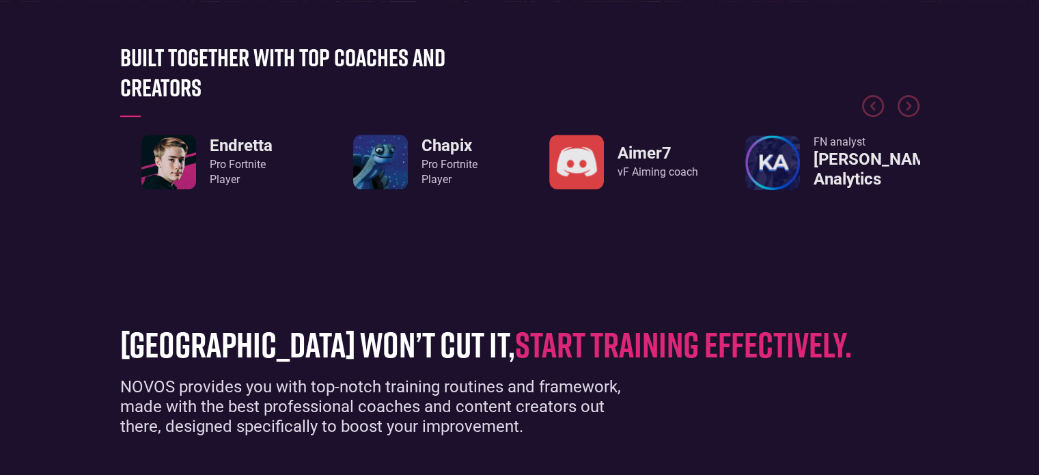
scroll to position [683, 0]
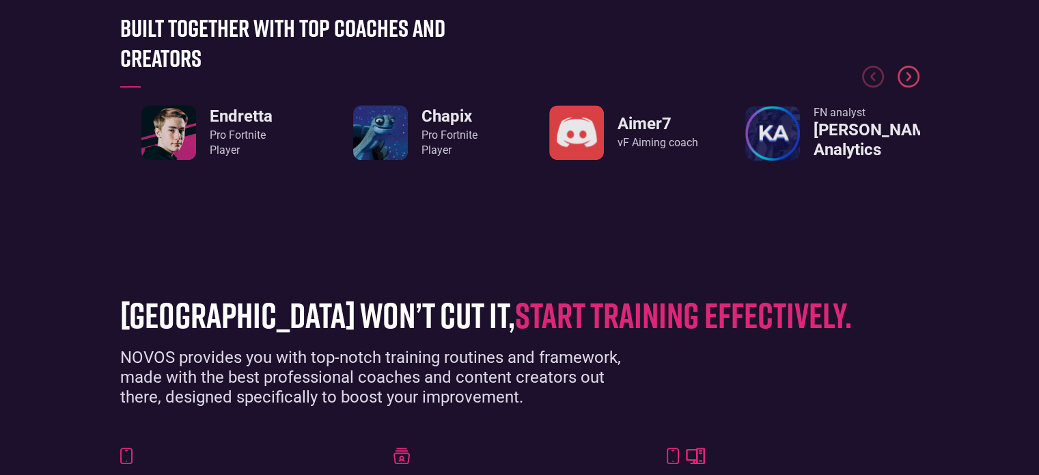
click at [907, 76] on img "Next slide" at bounding box center [909, 77] width 22 height 22
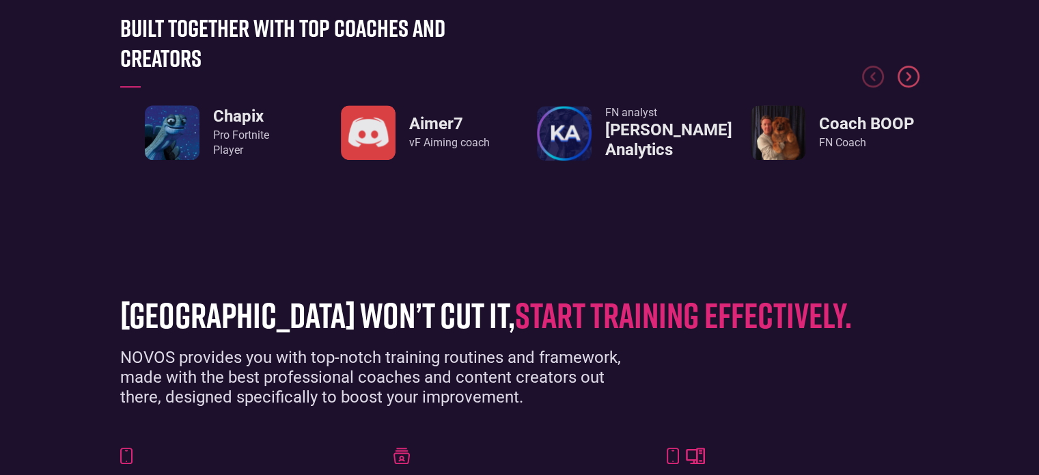
click at [907, 76] on img "Next slide" at bounding box center [909, 77] width 22 height 22
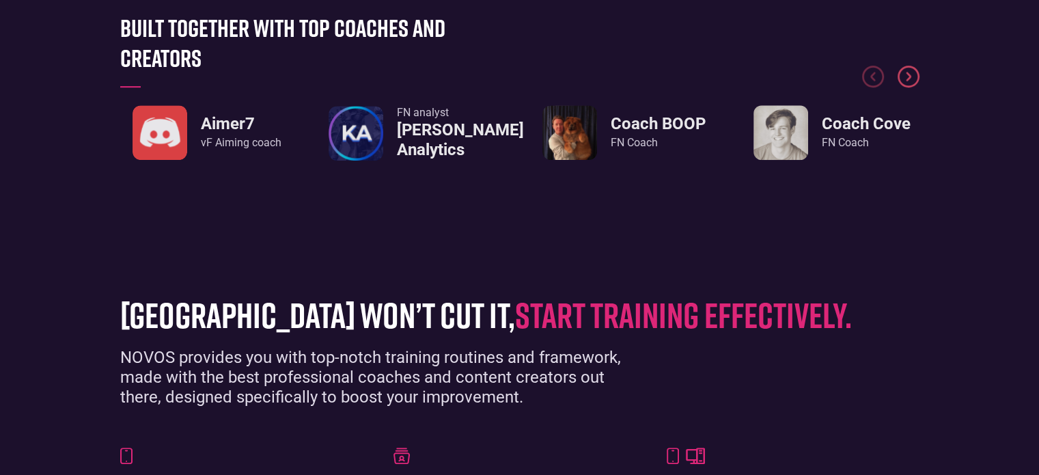
click at [907, 76] on img "Next slide" at bounding box center [909, 77] width 22 height 22
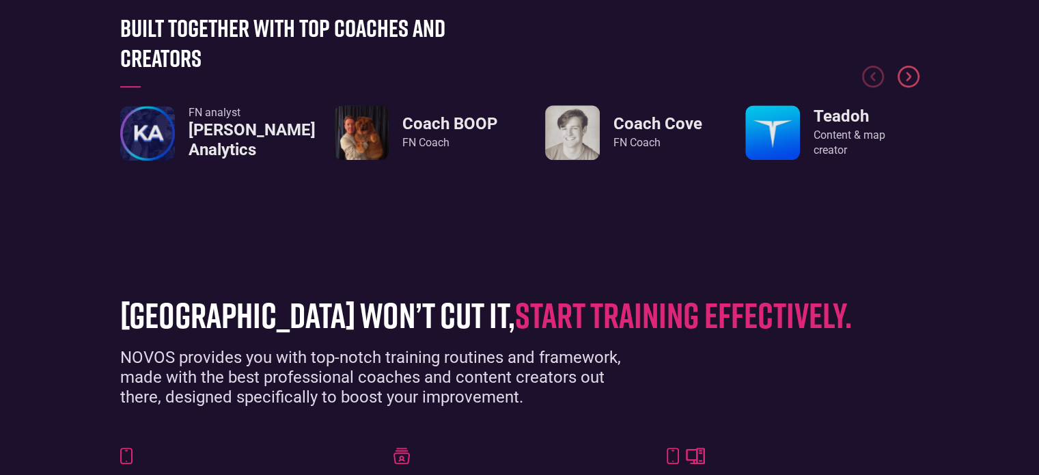
click at [907, 76] on img "Next slide" at bounding box center [909, 77] width 22 height 22
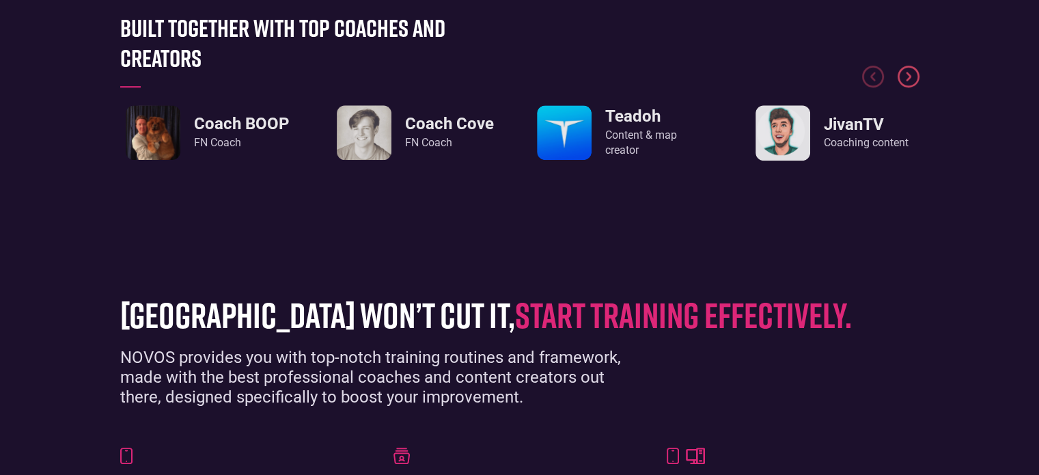
click at [907, 76] on img "Next slide" at bounding box center [909, 77] width 22 height 22
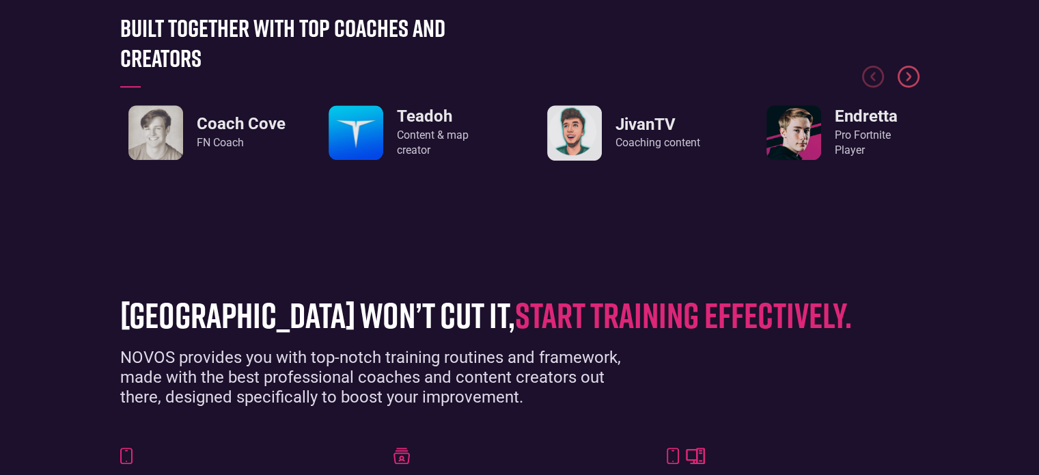
click at [907, 76] on img "Next slide" at bounding box center [909, 77] width 22 height 22
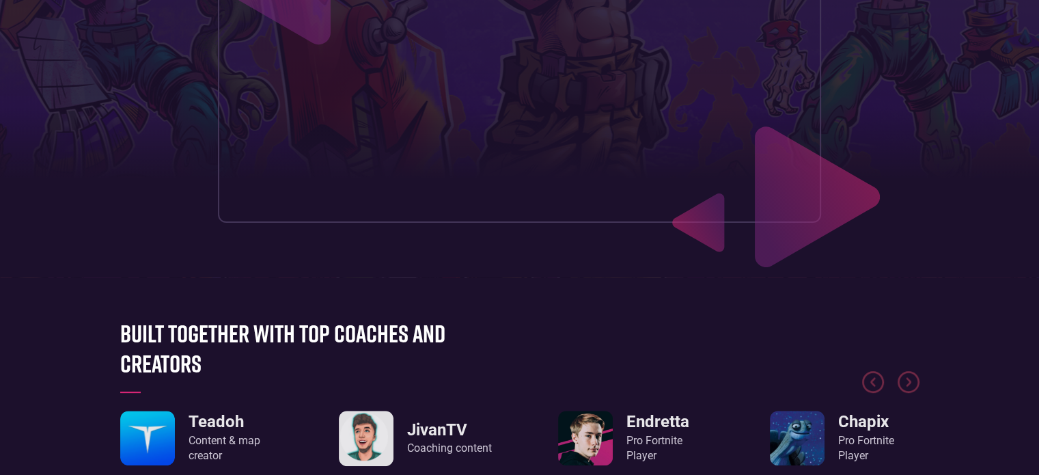
scroll to position [0, 0]
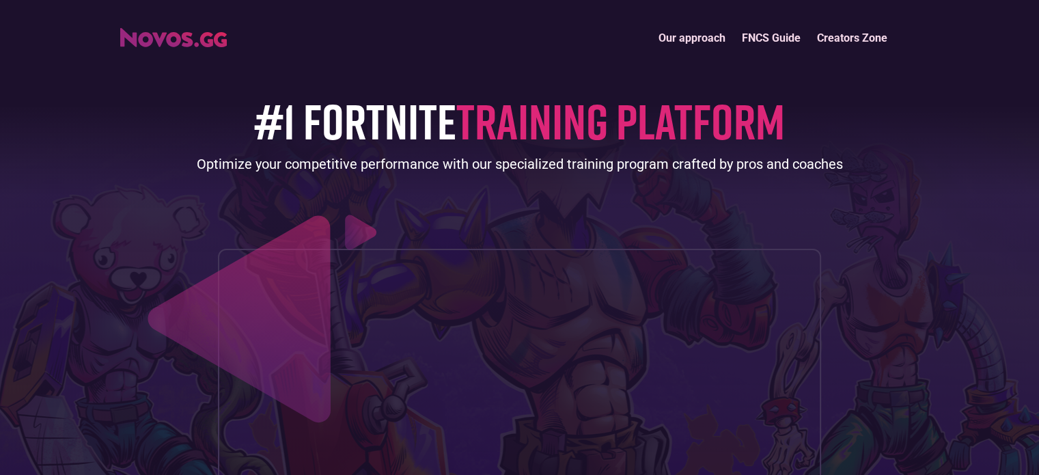
click at [697, 38] on link "Our approach" at bounding box center [691, 37] width 83 height 29
click at [174, 32] on img "home" at bounding box center [173, 37] width 107 height 19
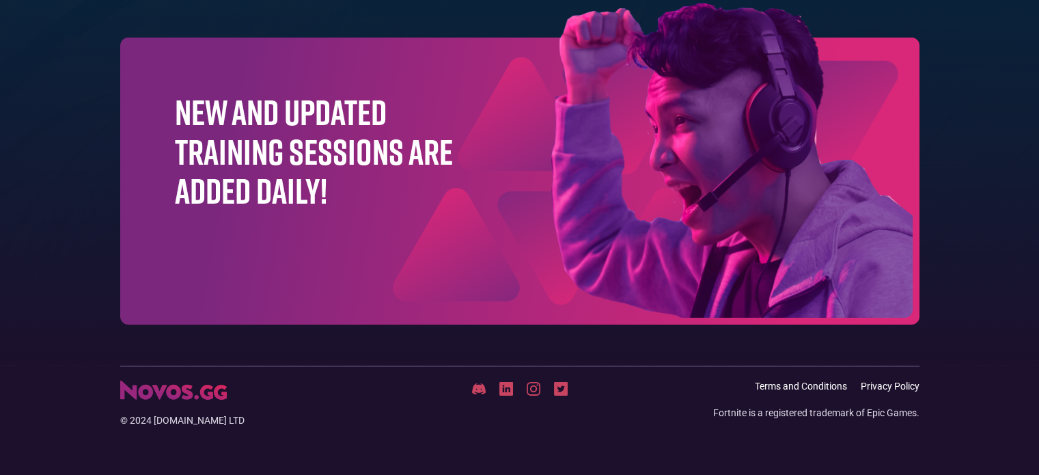
scroll to position [4434, 0]
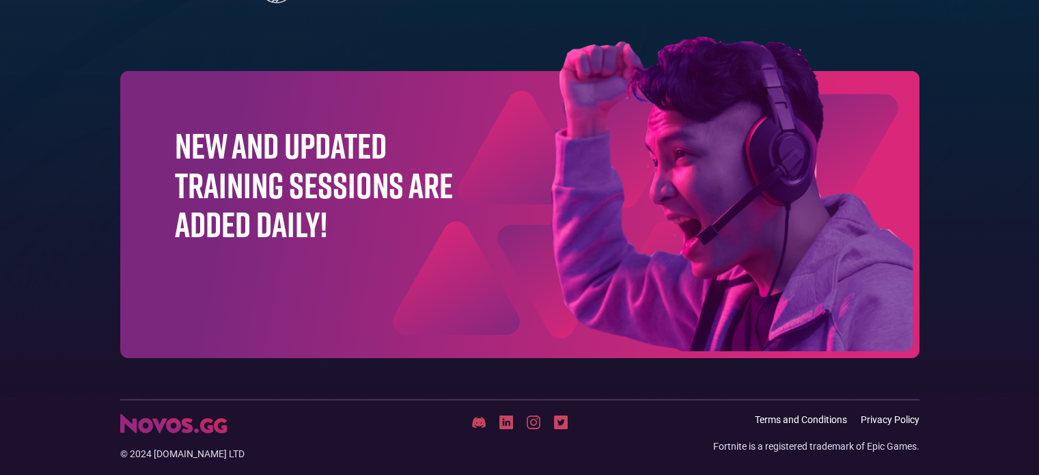
scroll to position [4434, 0]
